Goal: Task Accomplishment & Management: Use online tool/utility

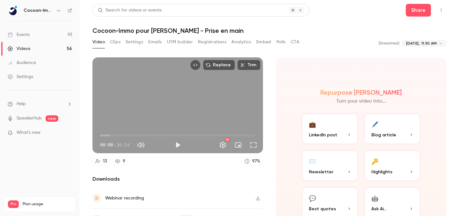
click at [31, 46] on link "Videos 56" at bounding box center [40, 49] width 80 height 14
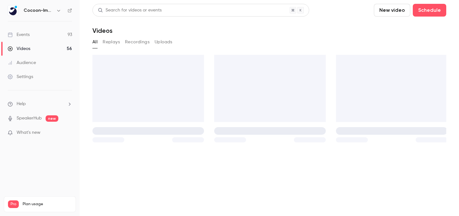
click at [32, 32] on link "Events 93" at bounding box center [40, 35] width 80 height 14
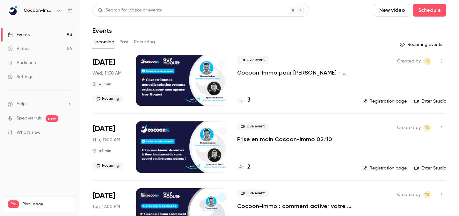
click at [318, 71] on p "Cocoon-Immo pour [PERSON_NAME] - Prise en main" at bounding box center [294, 73] width 115 height 8
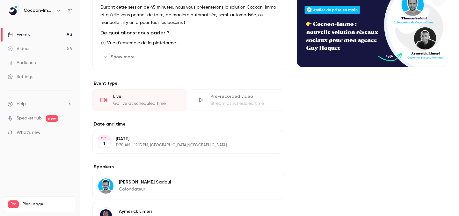
scroll to position [87, 0]
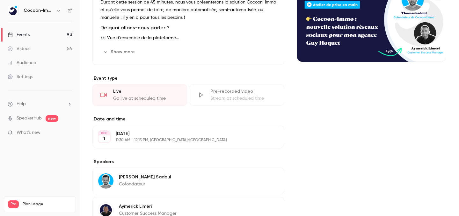
click at [226, 98] on div "Stream at scheduled time" at bounding box center [243, 98] width 66 height 6
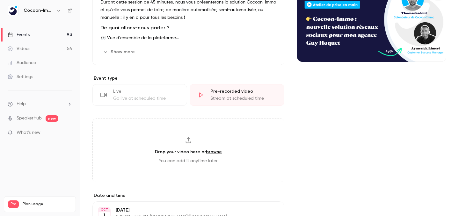
click at [157, 147] on div "Drop your video here or browse You can add it anytime later" at bounding box center [188, 151] width 192 height 64
type input "**********"
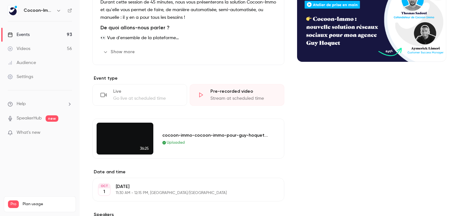
drag, startPoint x: 186, startPoint y: 85, endPoint x: 140, endPoint y: 85, distance: 45.9
click at [181, 85] on div "Live Go live at scheduled time Pre-recorded video Stream at scheduled time" at bounding box center [188, 95] width 192 height 22
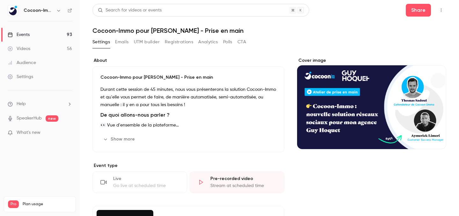
click at [40, 49] on link "Videos 56" at bounding box center [40, 49] width 80 height 14
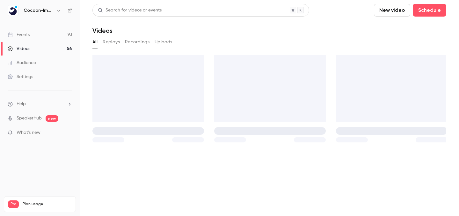
click at [45, 33] on link "Events 93" at bounding box center [40, 35] width 80 height 14
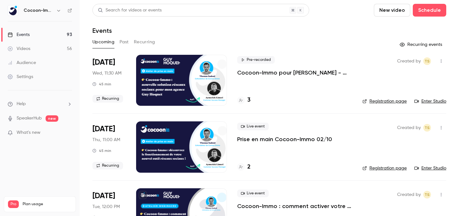
click at [311, 73] on p "Cocoon-Immo pour [PERSON_NAME] - Prise en main" at bounding box center [294, 73] width 115 height 8
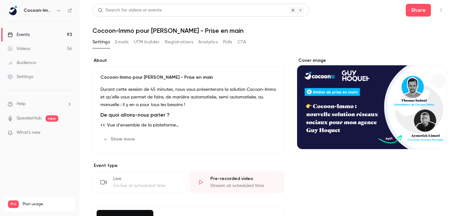
click at [51, 33] on link "Events 93" at bounding box center [40, 35] width 80 height 14
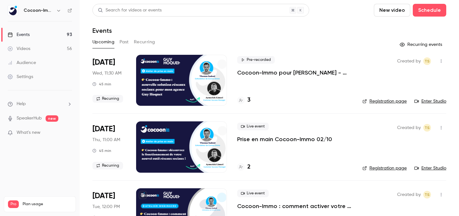
click at [426, 102] on link "Enter Studio" at bounding box center [430, 101] width 32 height 6
